Goal: Information Seeking & Learning: Learn about a topic

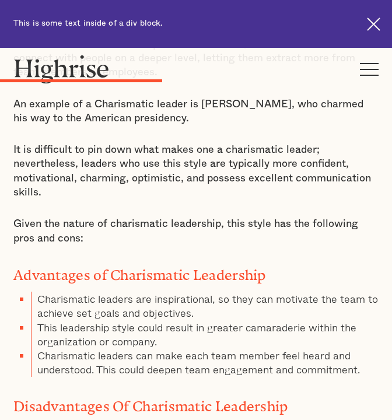
scroll to position [2857, 0]
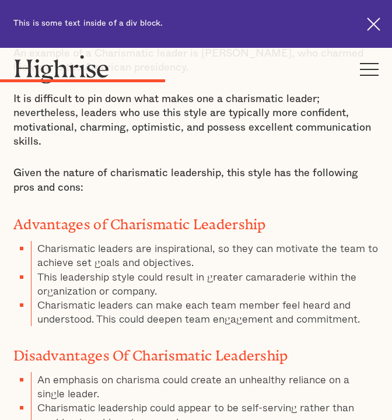
click at [146, 241] on li "Charismatic leaders are inspirational, so they can motivate the team to achieve…" at bounding box center [205, 255] width 348 height 29
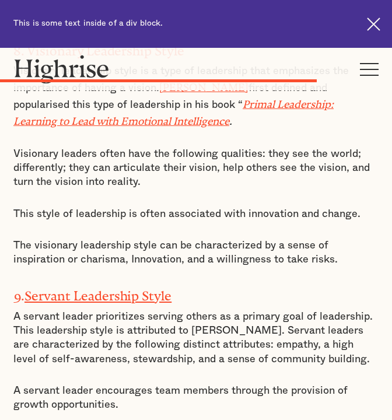
scroll to position [5365, 0]
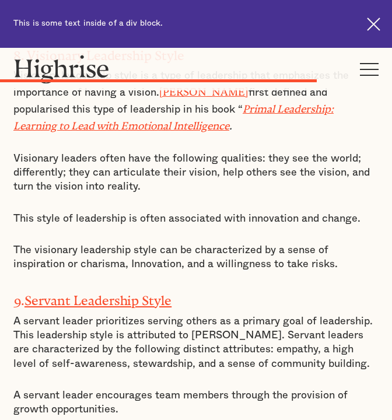
click at [132, 293] on link "Servant Leadership Style" at bounding box center [97, 297] width 147 height 8
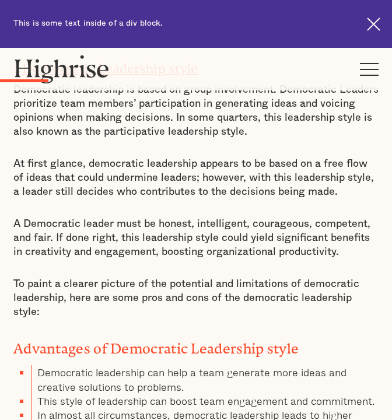
scroll to position [384, 0]
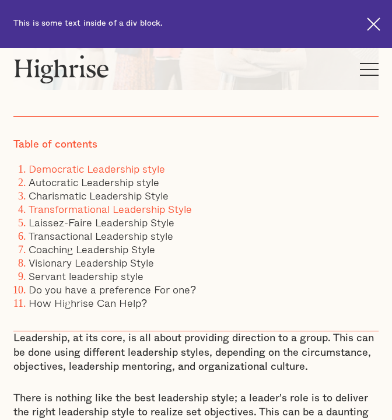
click at [95, 209] on link "Transformational Leadership Style" at bounding box center [110, 209] width 163 height 16
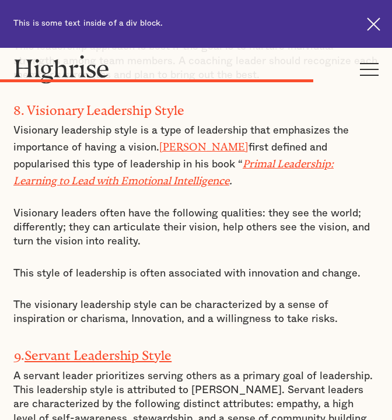
scroll to position [370, 0]
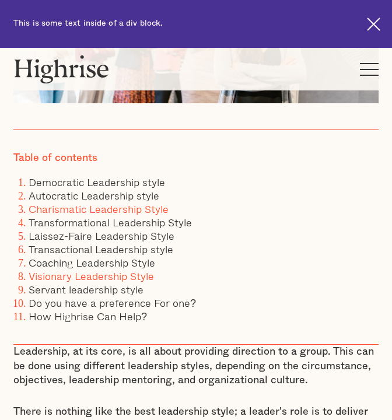
click at [112, 210] on link "Charismatic Leadership Style" at bounding box center [99, 209] width 140 height 16
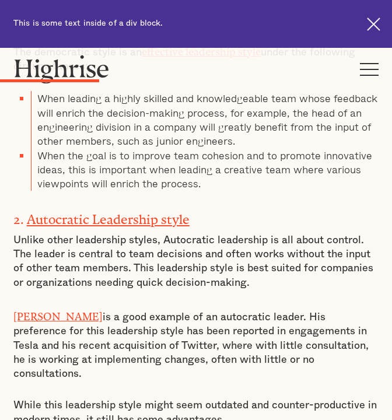
scroll to position [1944, 0]
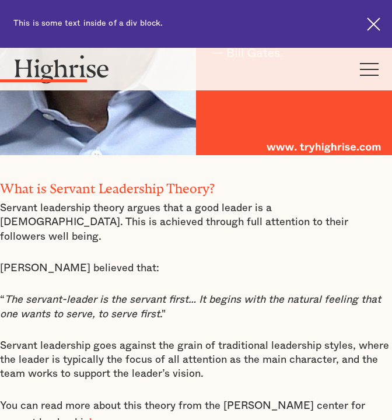
scroll to position [1412, 0]
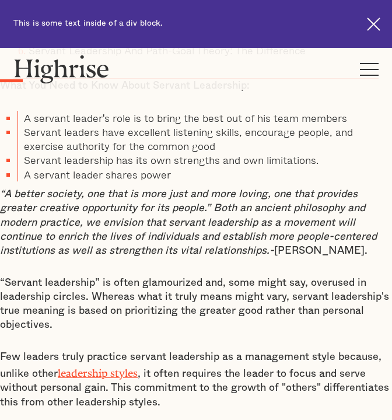
scroll to position [568, 0]
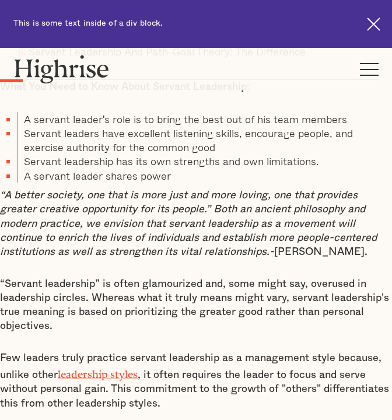
drag, startPoint x: 2, startPoint y: 196, endPoint x: 66, endPoint y: 207, distance: 65.7
click at [66, 207] on em "“A better society, one that is more just and more loving, one that provides gre…" at bounding box center [188, 223] width 377 height 67
drag, startPoint x: 370, startPoint y: 255, endPoint x: 2, endPoint y: 198, distance: 373.0
click at [2, 198] on p "“A better society, one that is more just and more loving, one that provides gre…" at bounding box center [196, 223] width 392 height 71
copy p "“A better society, one that is more just and more loving, one that provides gre…"
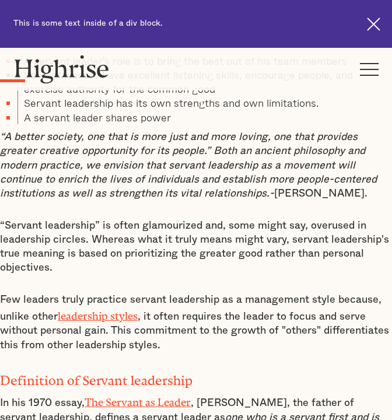
scroll to position [623, 0]
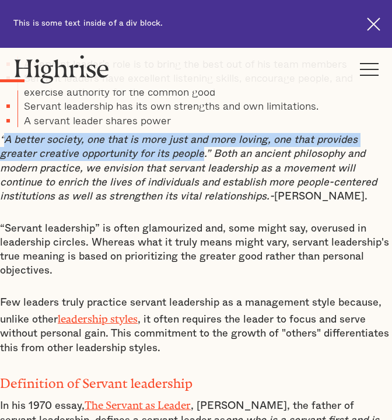
drag, startPoint x: 200, startPoint y: 158, endPoint x: 5, endPoint y: 143, distance: 195.9
click at [5, 143] on em "“A better society, one that is more just and more loving, one that provides gre…" at bounding box center [188, 168] width 377 height 67
copy em "A better society, one that is more just and more loving, one that provides grea…"
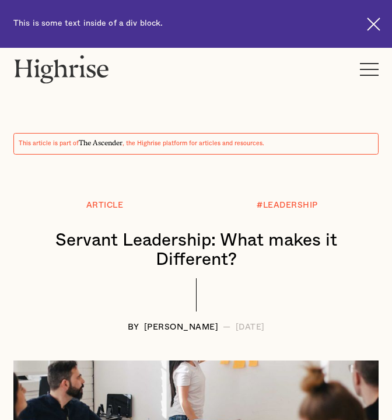
scroll to position [0, 0]
